Goal: Answer question/provide support

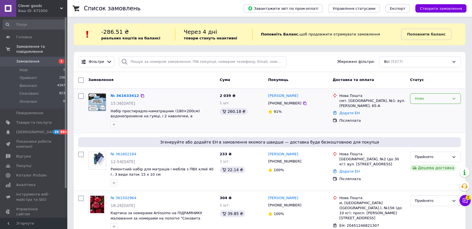
click at [421, 98] on div "Нове" at bounding box center [432, 99] width 35 height 6
drag, startPoint x: 421, startPoint y: 109, endPoint x: 364, endPoint y: 98, distance: 57.5
click at [421, 110] on li "Прийнято" at bounding box center [435, 110] width 50 height 10
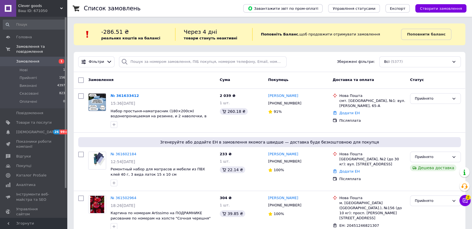
click at [125, 96] on link "№ 361633412" at bounding box center [125, 96] width 29 height 4
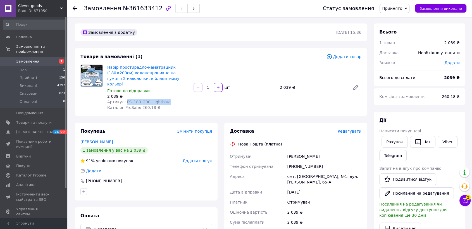
drag, startPoint x: 167, startPoint y: 96, endPoint x: 123, endPoint y: 96, distance: 43.6
click at [123, 99] on div "Артикул: FS_180_200_Lightblue" at bounding box center [148, 102] width 82 height 6
copy span "FS_180_200_Lightblue"
click at [162, 99] on div "Артикул: FS_180_200_Lightblue" at bounding box center [148, 102] width 82 height 6
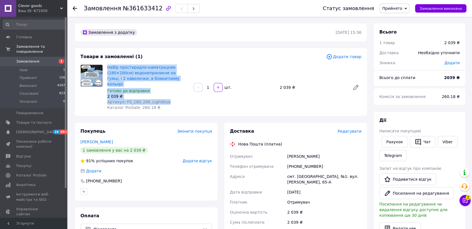
drag, startPoint x: 162, startPoint y: 96, endPoint x: 107, endPoint y: 70, distance: 61.1
click at [107, 70] on div "Набір простирадло-наматрацник (180×200см) водонепроникне на гумці, і 2 наволочк…" at bounding box center [148, 87] width 86 height 48
copy div "Набір простирадло-наматрацник (180×200см) водонепроникне на гумці, і 2 наволочк…"
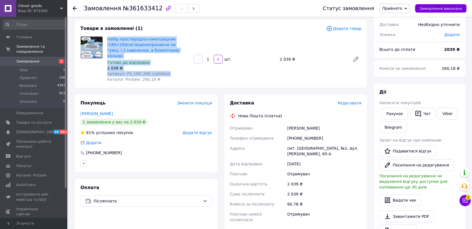
scroll to position [62, 0]
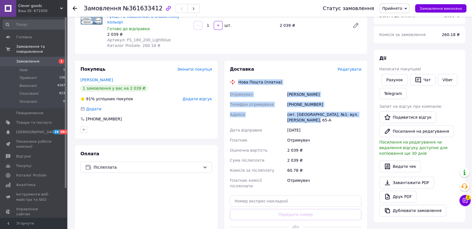
drag, startPoint x: 238, startPoint y: 74, endPoint x: 323, endPoint y: 117, distance: 94.7
click at [323, 117] on div "Доставка Редагувати Нова Пошта (платна) Отримувач [PERSON_NAME] Телефон отримув…" at bounding box center [296, 155] width 132 height 179
copy div "Нова Пошта (платна) Отримувач [PERSON_NAME] Телефон отримувача [PHONE_NUMBER] […"
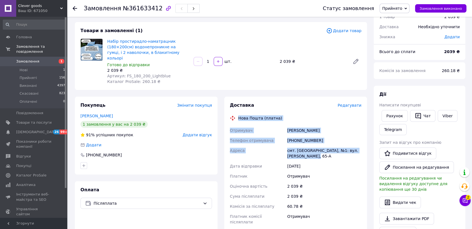
scroll to position [0, 0]
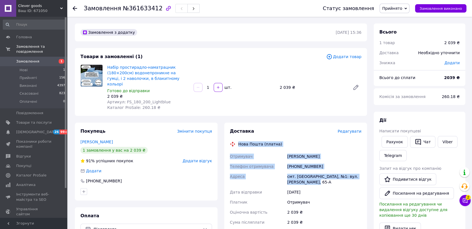
click at [298, 141] on div "Нова Пошта (платна)" at bounding box center [296, 144] width 134 height 6
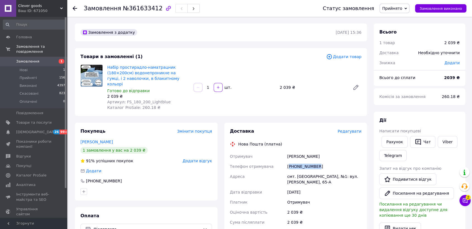
drag, startPoint x: 317, startPoint y: 162, endPoint x: 289, endPoint y: 159, distance: 28.7
click at [289, 162] on div "[PHONE_NUMBER]" at bounding box center [324, 167] width 77 height 10
copy div "380959356721"
drag, startPoint x: 311, startPoint y: 151, endPoint x: 288, endPoint y: 149, distance: 23.3
click at [288, 151] on div "[PERSON_NAME]" at bounding box center [324, 156] width 77 height 10
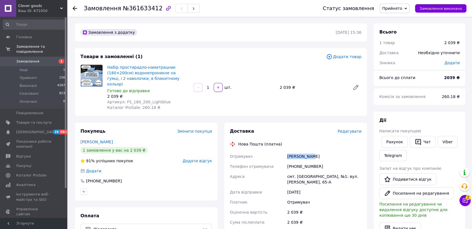
copy div "[PERSON_NAME]"
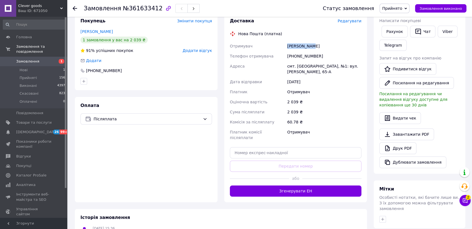
scroll to position [124, 0]
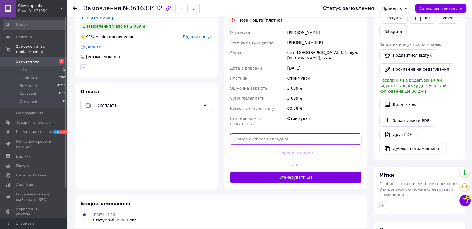
click at [253, 134] on input "text" at bounding box center [296, 139] width 132 height 11
paste input "20451247350627"
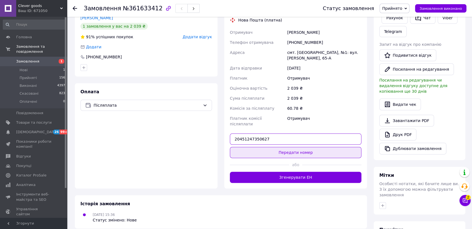
type input "20451247350627"
click at [276, 147] on button "Передати номер" at bounding box center [296, 152] width 132 height 11
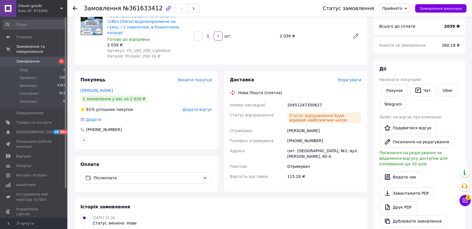
scroll to position [0, 0]
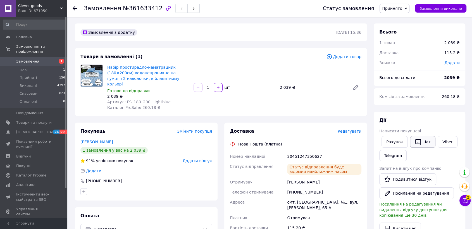
click at [421, 141] on button "Чат" at bounding box center [422, 142] width 25 height 12
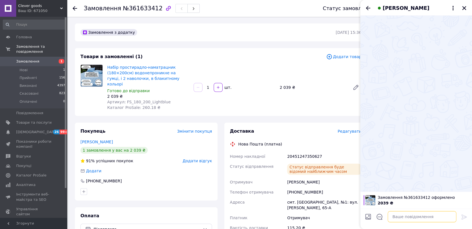
click at [393, 217] on textarea at bounding box center [422, 216] width 69 height 11
paste textarea "20451247350627"
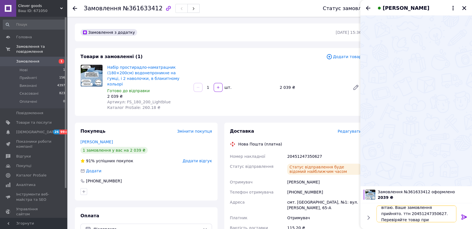
scroll to position [0, 0]
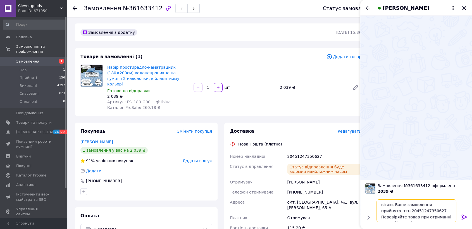
type textarea "вітаю. Ваше замовлення прийнято. ттн 20451247350627. Перевіряйте товар при отри…"
drag, startPoint x: 462, startPoint y: 216, endPoint x: 279, endPoint y: 184, distance: 186.6
click at [463, 216] on icon at bounding box center [464, 217] width 7 height 7
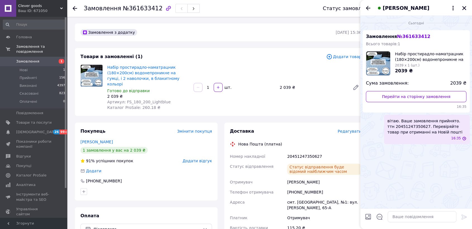
scroll to position [0, 0]
drag, startPoint x: 467, startPoint y: 6, endPoint x: 391, endPoint y: 12, distance: 76.0
click at [466, 6] on icon "Закрити" at bounding box center [464, 8] width 5 height 5
